Goal: Find specific fact: Find contact information

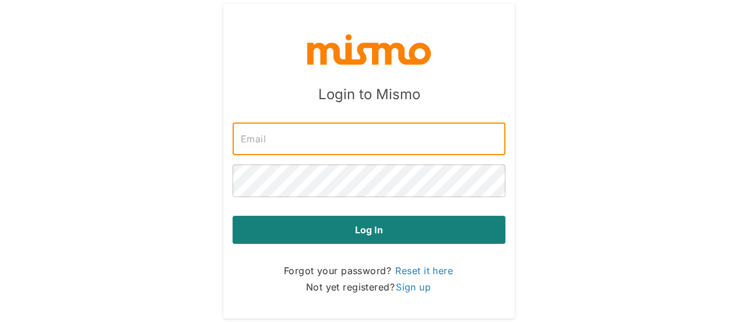
click at [369, 148] on input "text" at bounding box center [369, 138] width 273 height 33
type input "[PERSON_NAME][EMAIL_ADDRESS][DOMAIN_NAME]"
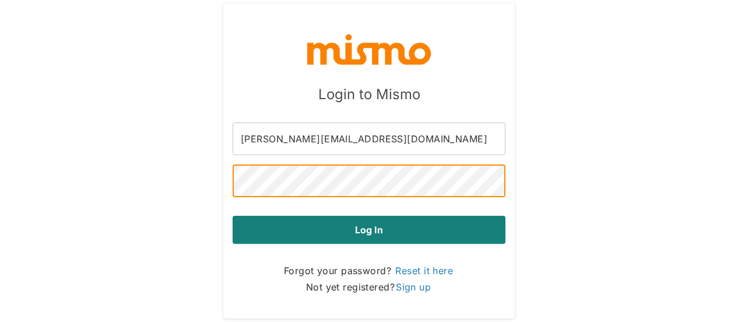
click at [233, 216] on button "Log in" at bounding box center [369, 230] width 273 height 28
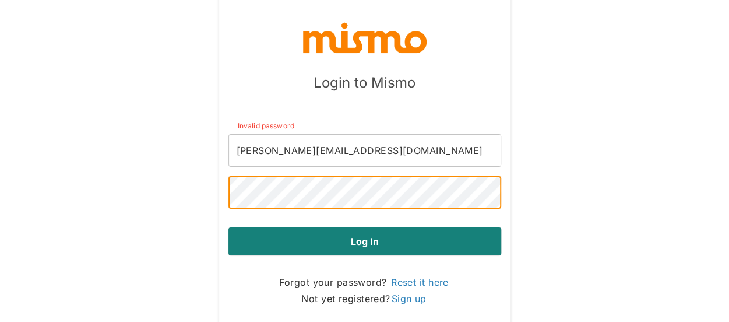
click at [229, 227] on button "Log in" at bounding box center [365, 241] width 273 height 28
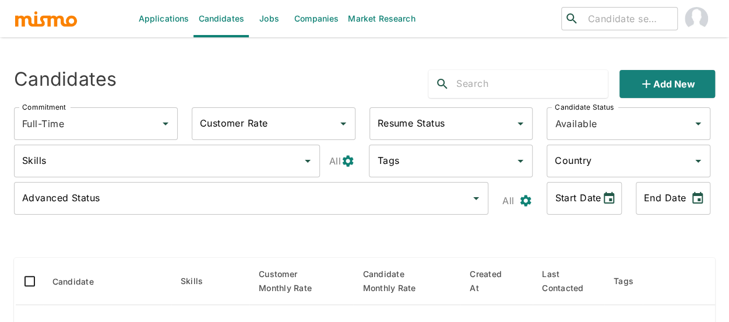
click at [264, 9] on link "Jobs" at bounding box center [269, 18] width 41 height 37
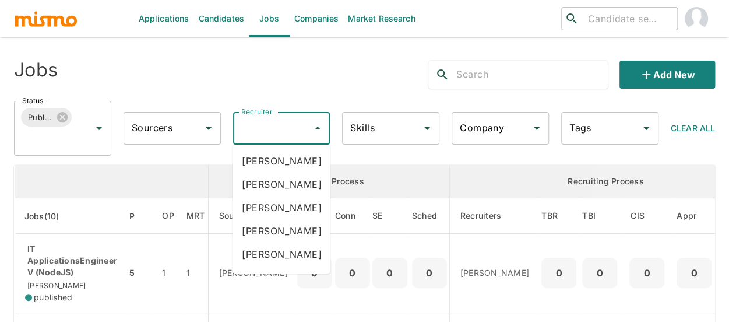
click at [292, 136] on input "Recruiter" at bounding box center [272, 128] width 69 height 22
type input "mai"
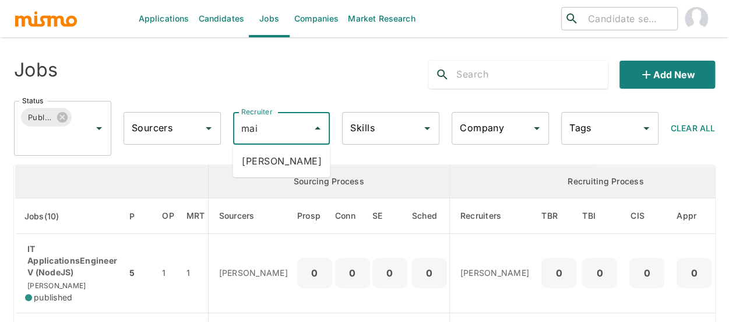
click at [287, 156] on li "[PERSON_NAME]" at bounding box center [281, 160] width 97 height 23
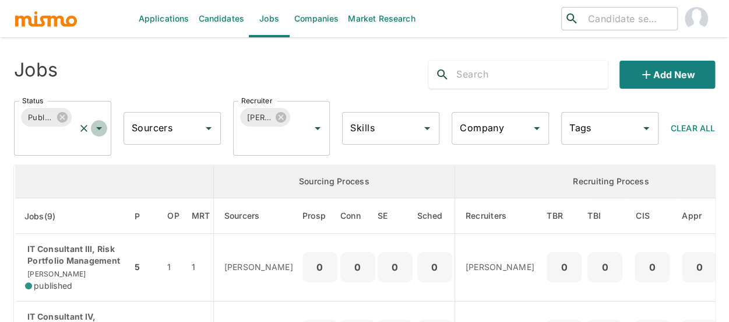
click at [96, 126] on icon "Open" at bounding box center [99, 128] width 14 height 14
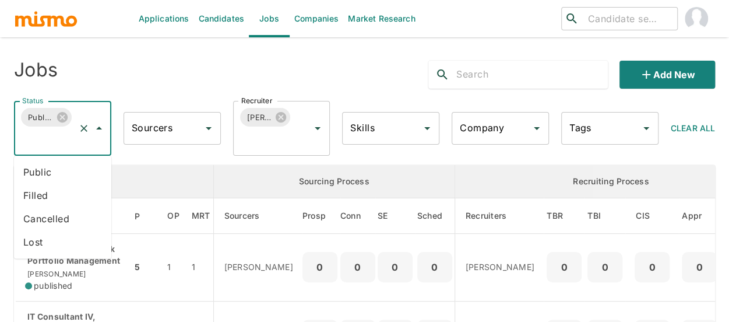
click at [42, 178] on li "Public" at bounding box center [62, 171] width 97 height 23
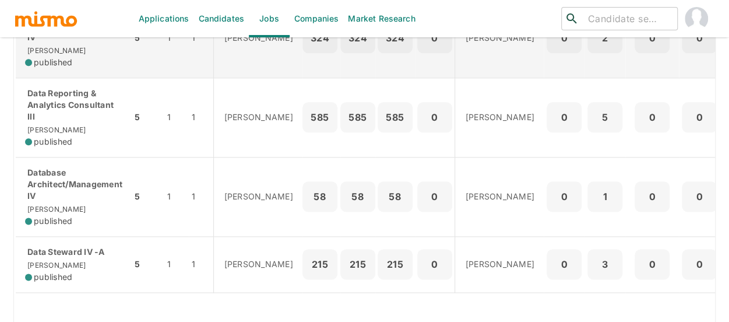
scroll to position [641, 0]
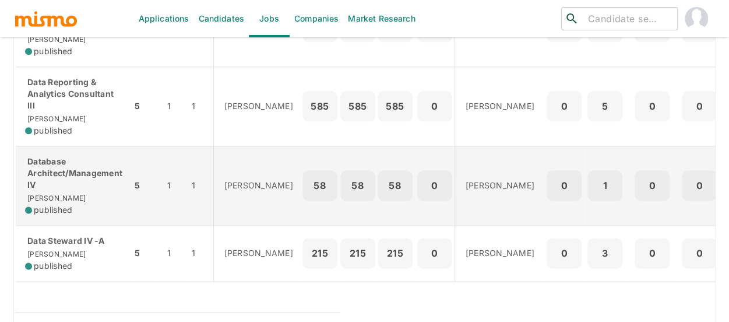
click at [52, 183] on p "Database Architect/Management IV" at bounding box center [73, 173] width 97 height 35
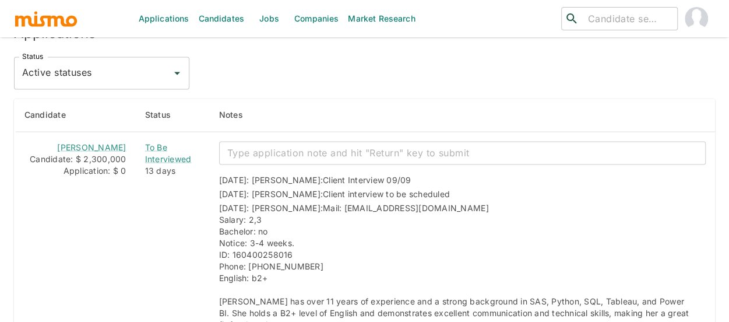
scroll to position [1032, 0]
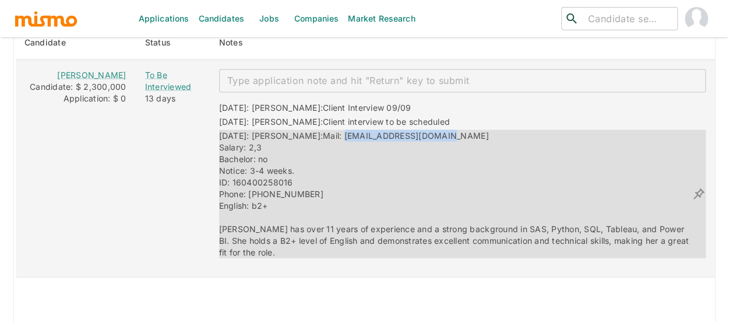
drag, startPoint x: 383, startPoint y: 153, endPoint x: 313, endPoint y: 156, distance: 70.0
click at [313, 156] on div "09/02/2025: Kaiser: Mail: florezjara@hotmail.com Salary: 2,3 Bachelor: no Notic…" at bounding box center [455, 193] width 473 height 128
copy span "florezjara@hotmail.com"
